Goal: Task Accomplishment & Management: Use online tool/utility

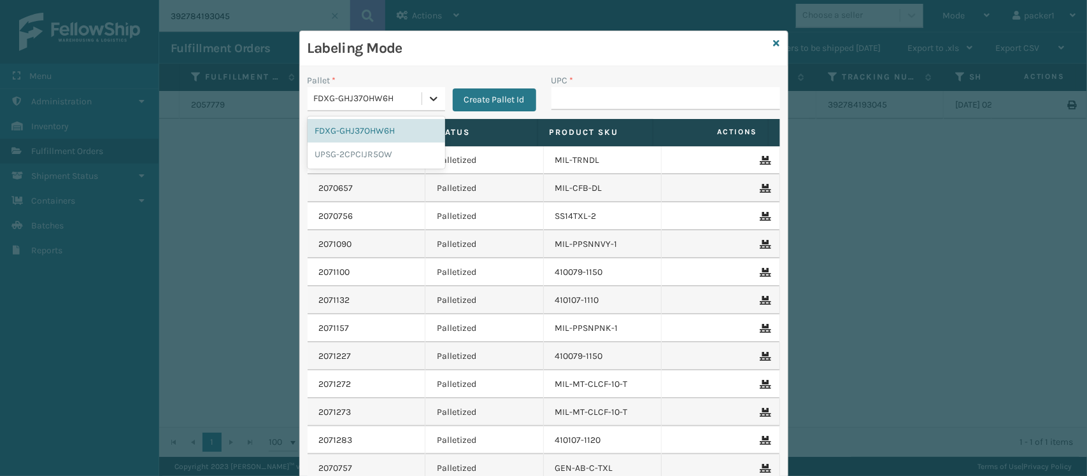
click at [430, 101] on icon at bounding box center [434, 99] width 8 height 4
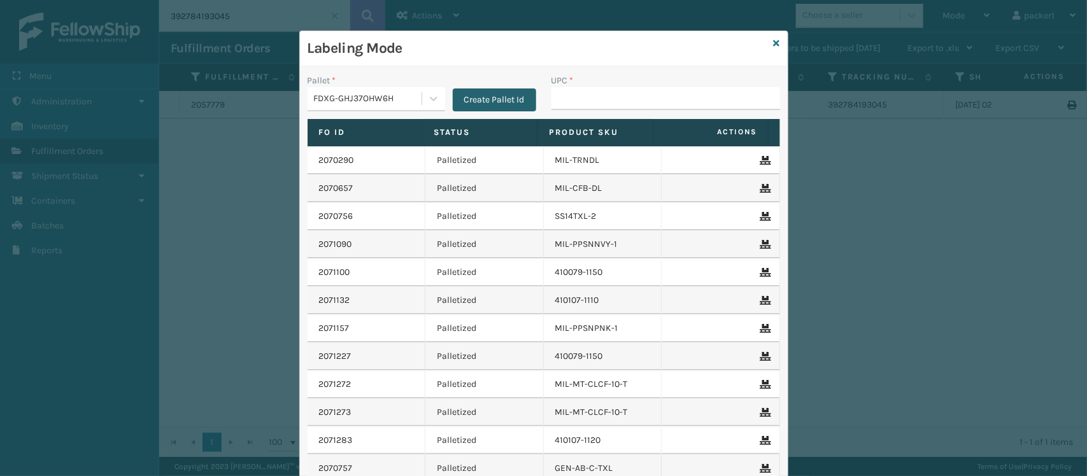
click at [471, 99] on button "Create Pallet Id" at bounding box center [494, 100] width 83 height 23
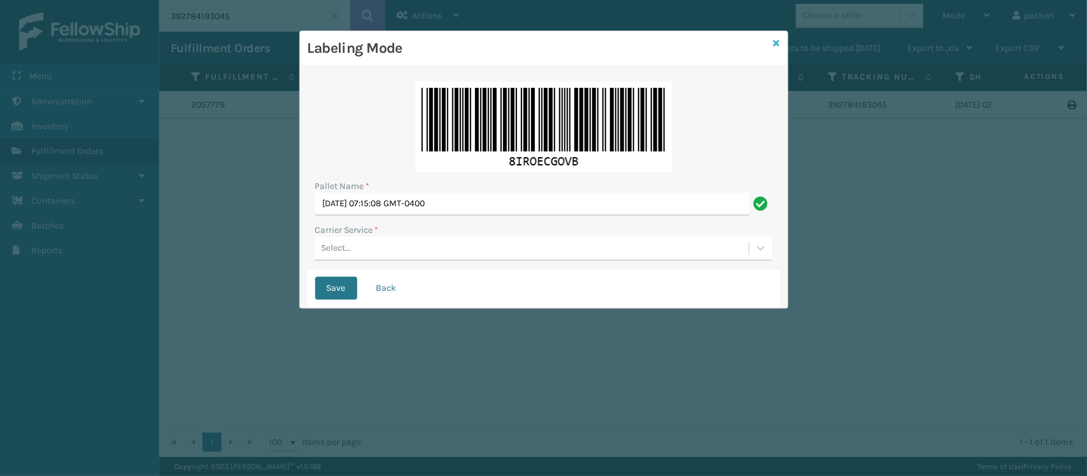
click at [777, 45] on icon at bounding box center [777, 43] width 6 height 9
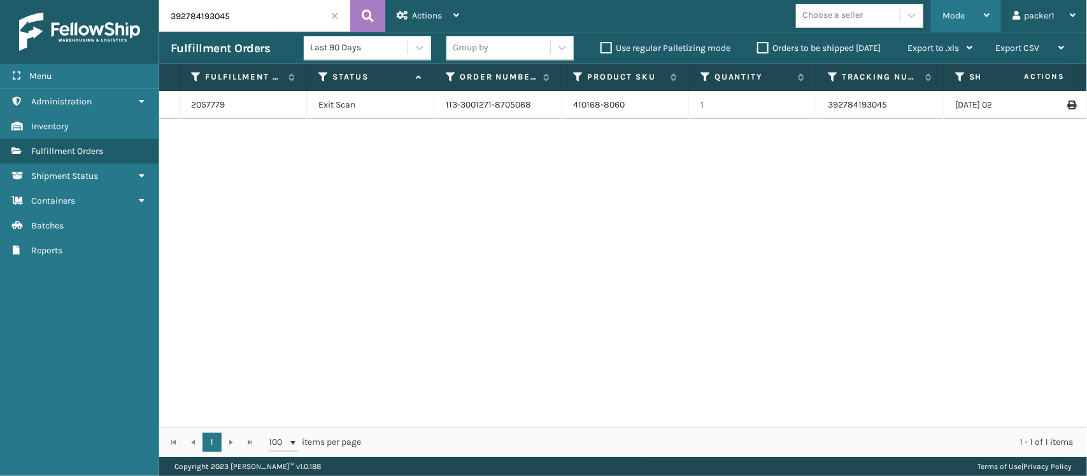
click at [959, 14] on span "Mode" at bounding box center [954, 15] width 22 height 11
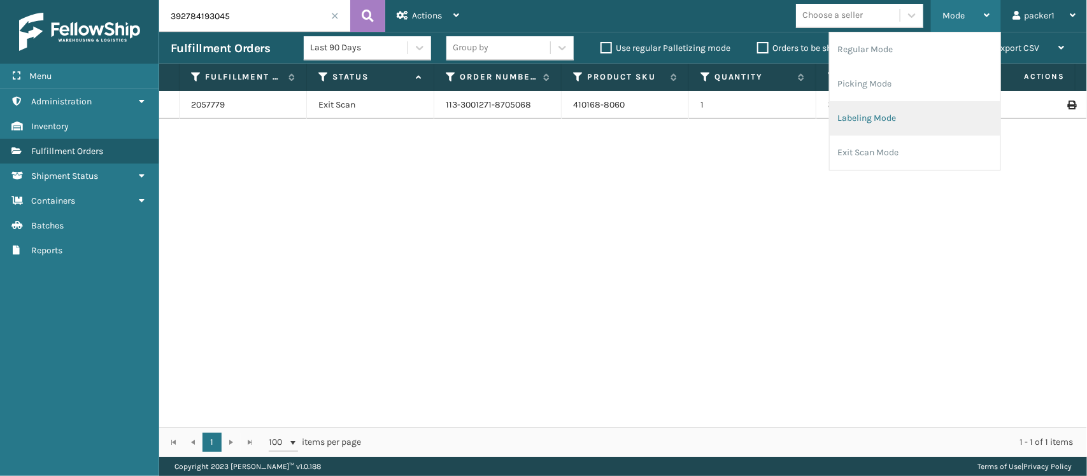
click at [865, 121] on li "Labeling Mode" at bounding box center [915, 118] width 171 height 34
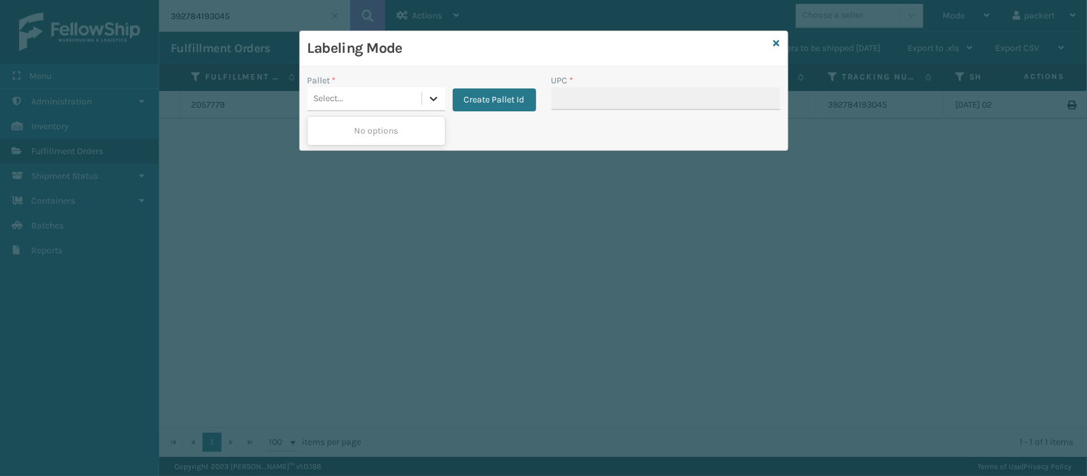
click at [431, 97] on icon at bounding box center [434, 99] width 8 height 4
click at [467, 101] on button "Create Pallet Id" at bounding box center [494, 100] width 83 height 23
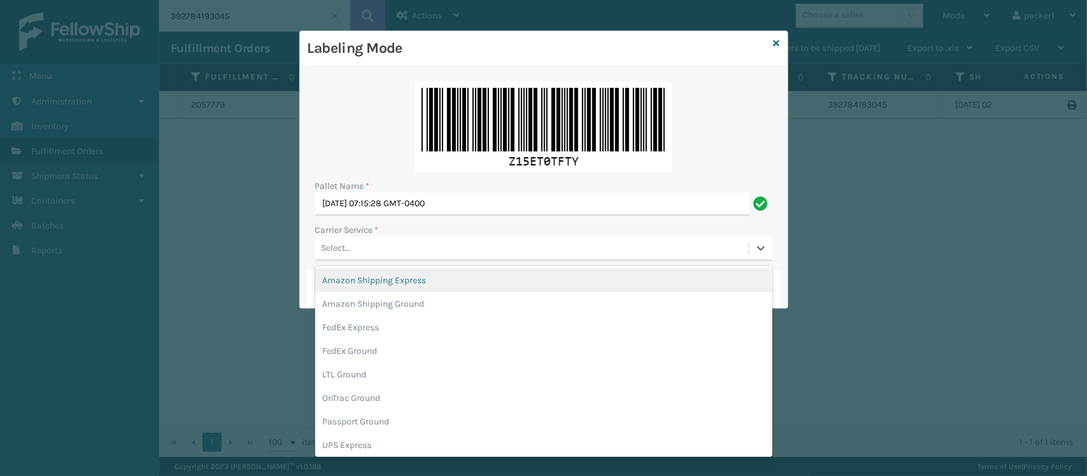
click at [349, 252] on div "Select..." at bounding box center [337, 248] width 30 height 13
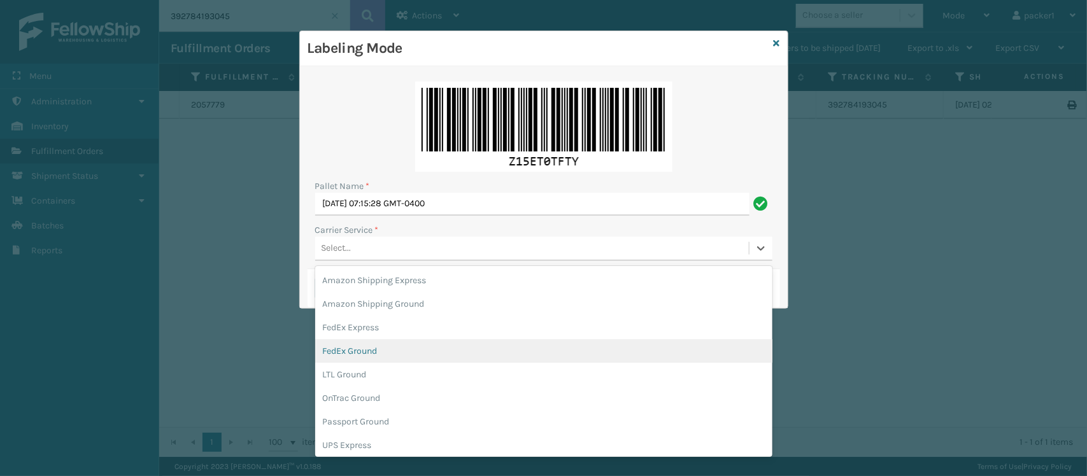
click at [338, 350] on div "FedEx Ground" at bounding box center [543, 352] width 457 height 24
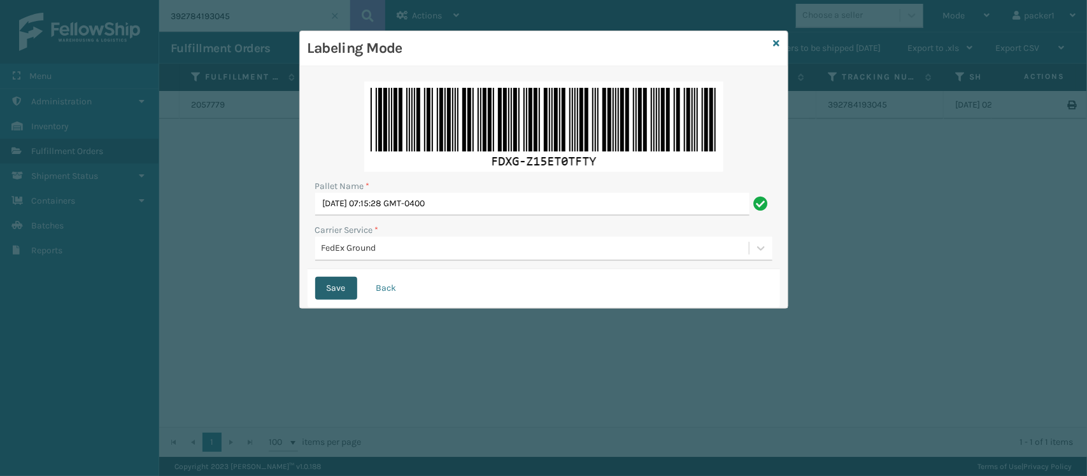
click at [332, 287] on button "Save" at bounding box center [336, 288] width 42 height 23
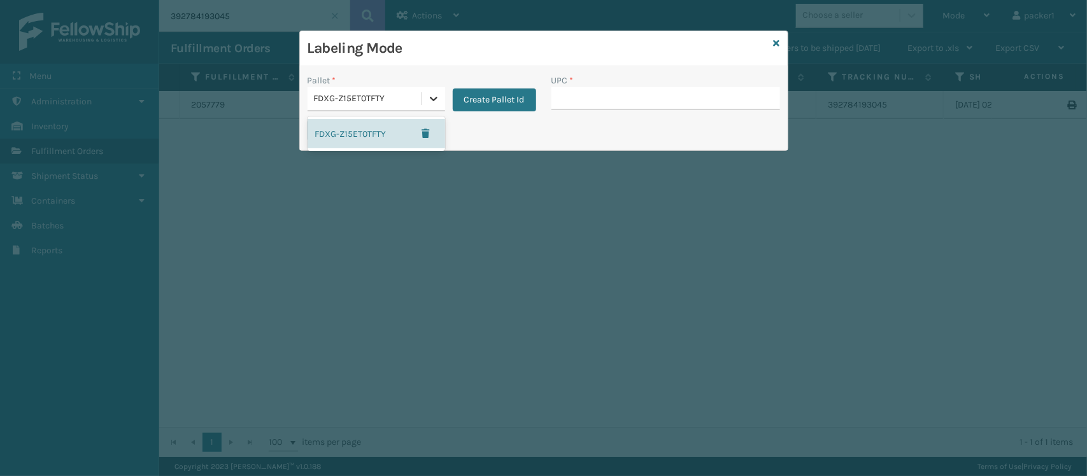
click at [433, 97] on icon at bounding box center [433, 98] width 13 height 13
click at [485, 101] on button "Create Pallet Id" at bounding box center [494, 100] width 83 height 23
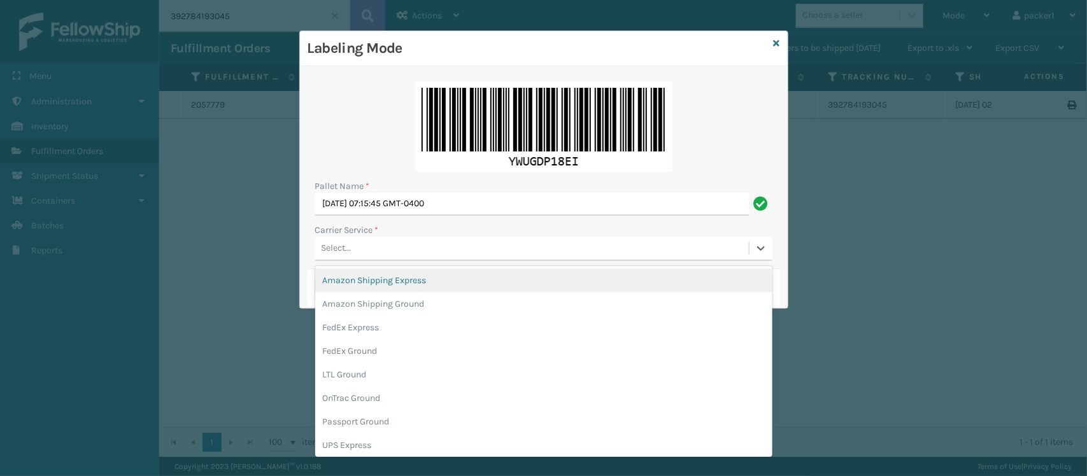
click at [361, 245] on div "Select..." at bounding box center [532, 248] width 434 height 21
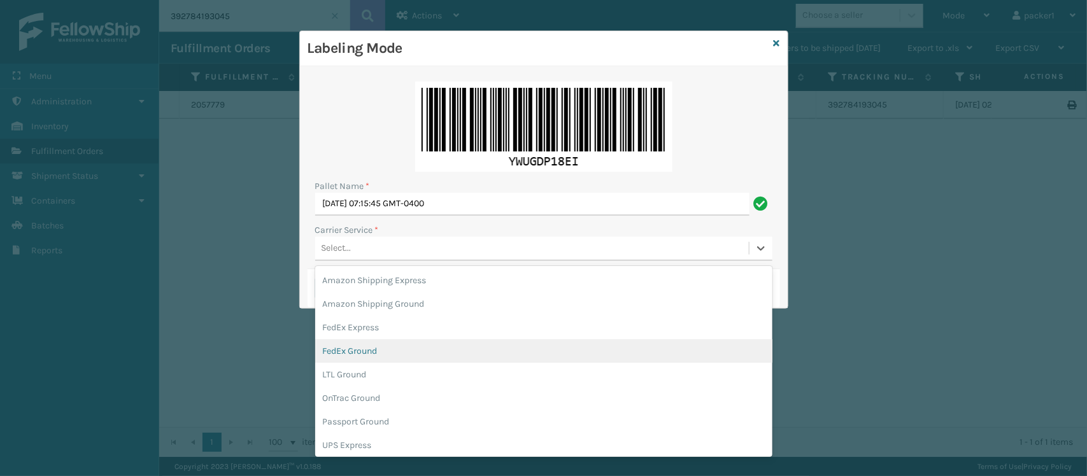
click at [454, 357] on div "FedEx Ground" at bounding box center [543, 352] width 457 height 24
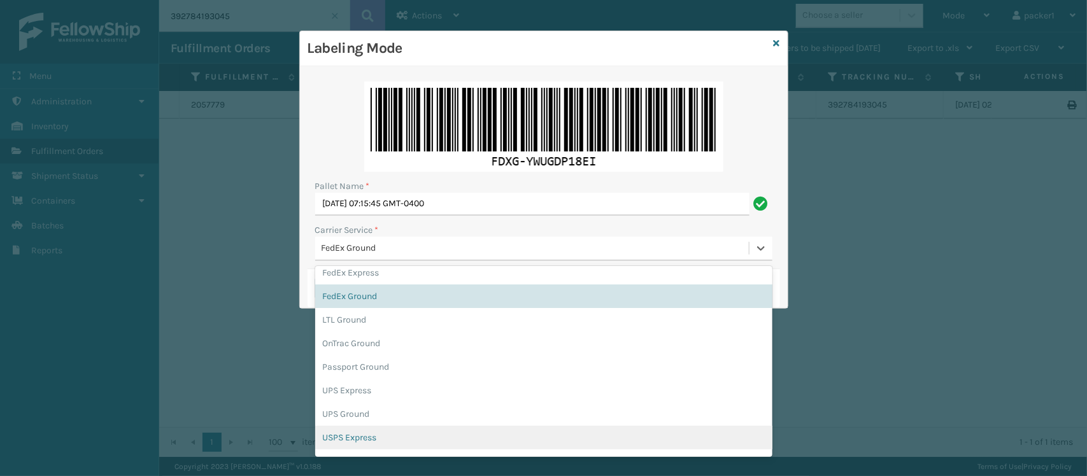
scroll to position [73, 0]
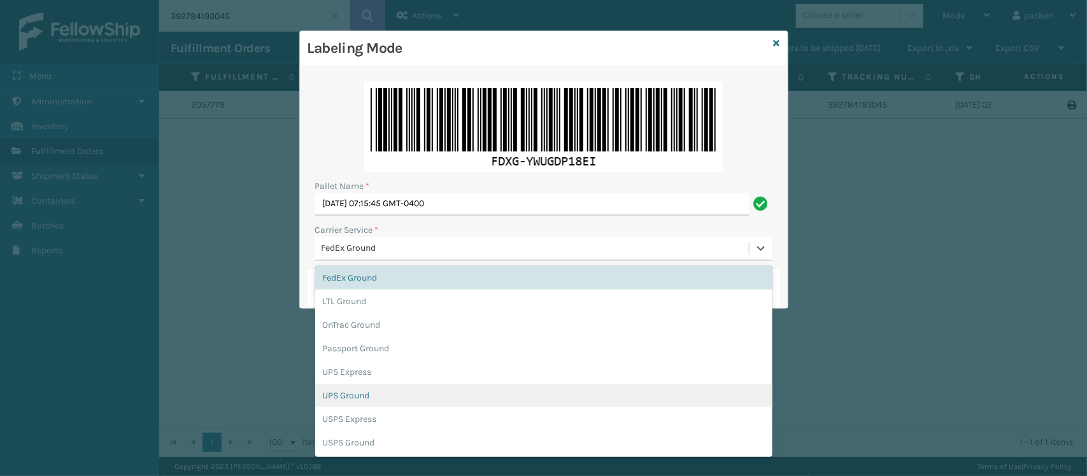
click at [364, 392] on div "UPS Ground" at bounding box center [543, 396] width 457 height 24
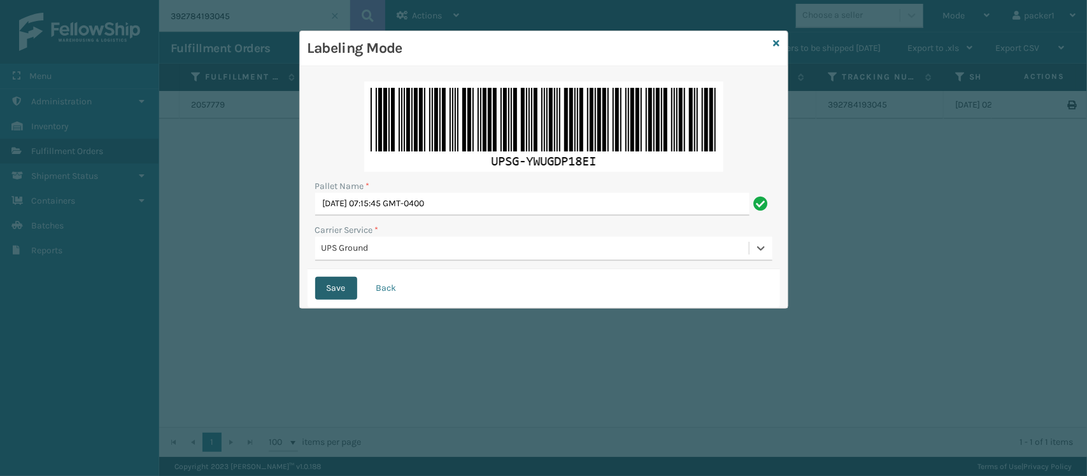
click at [338, 287] on button "Save" at bounding box center [336, 288] width 42 height 23
